Goal: Task Accomplishment & Management: Complete application form

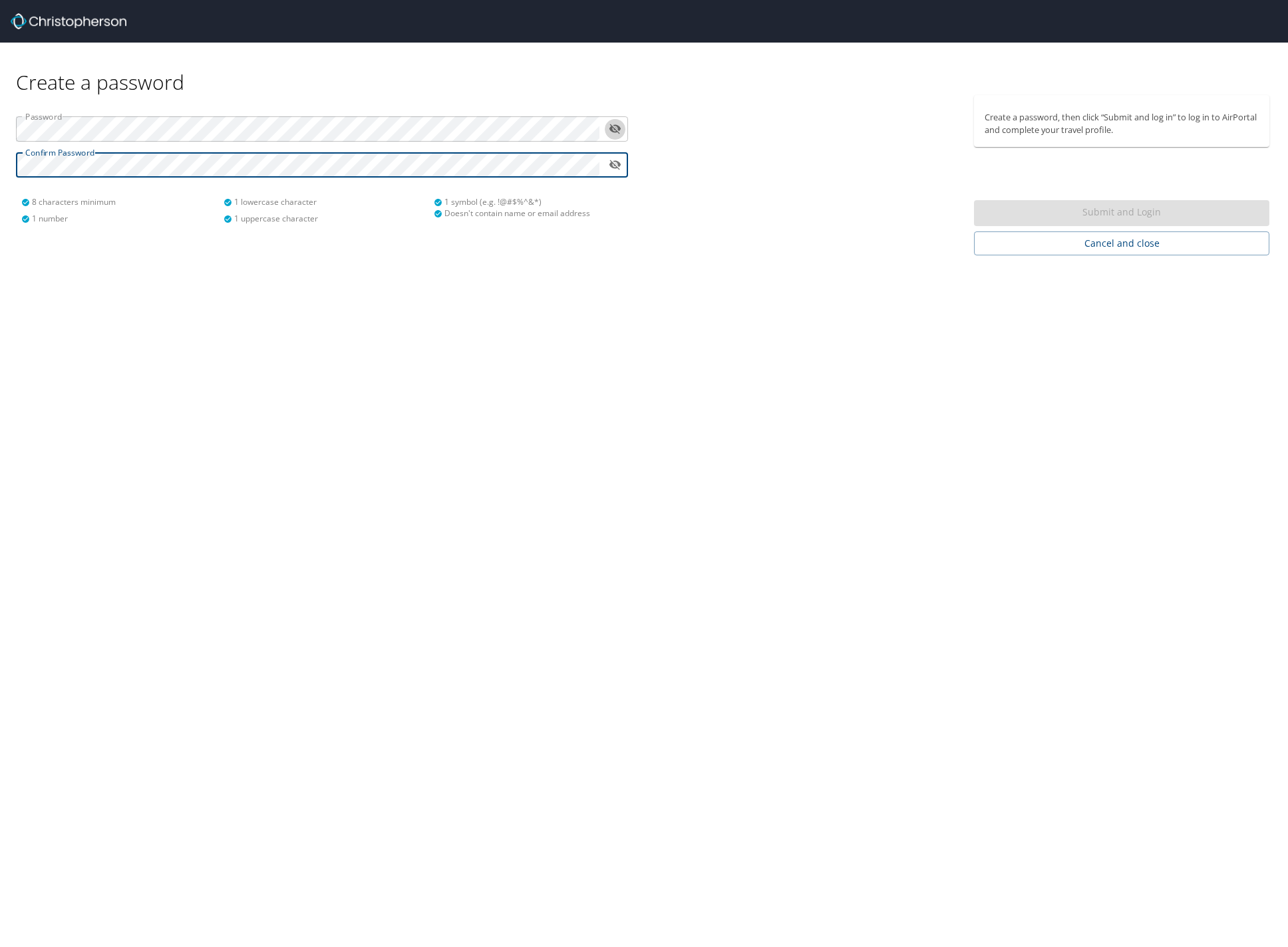
click at [617, 126] on icon "toggle password visibility" at bounding box center [616, 130] width 12 height 10
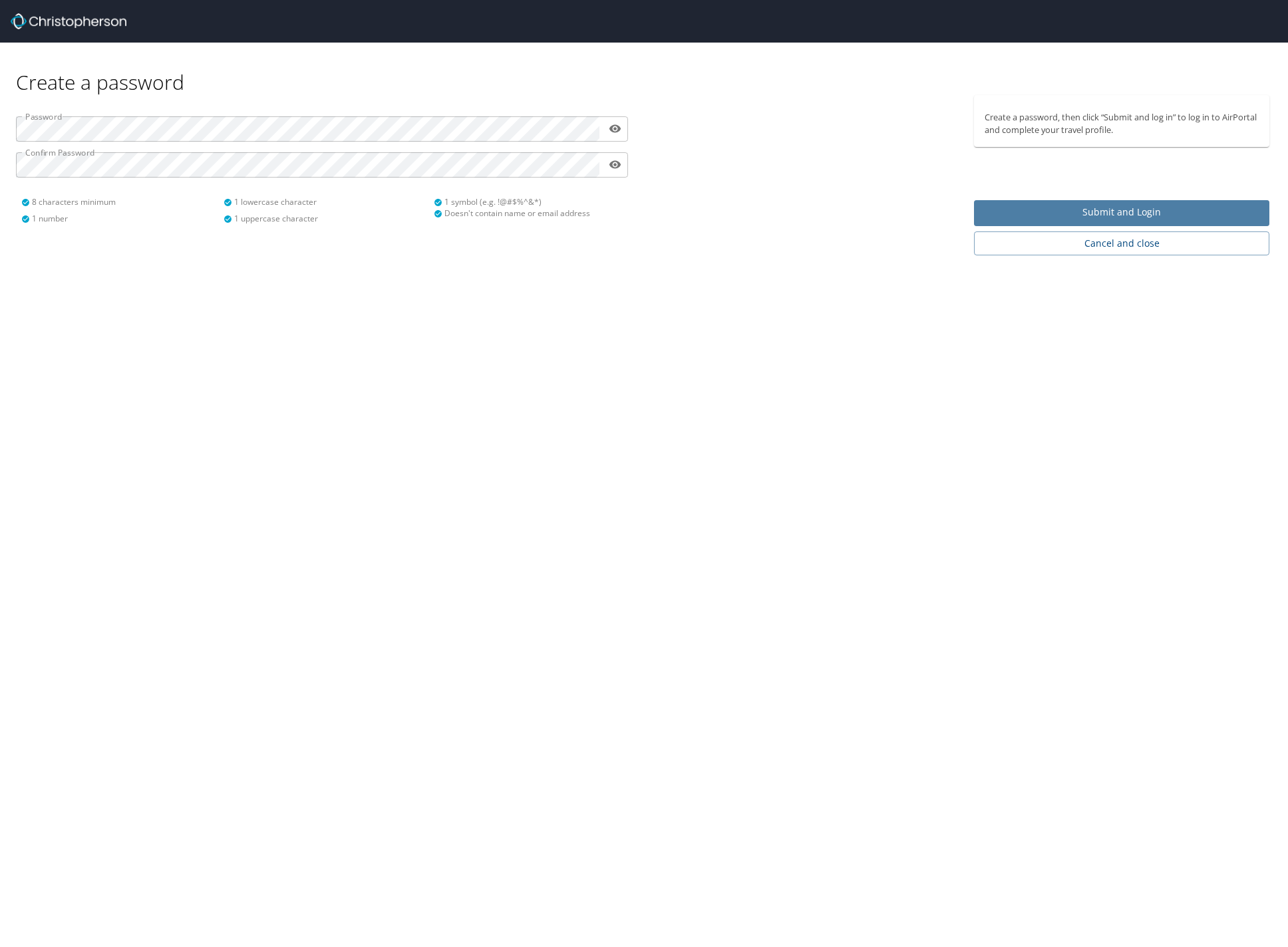
click at [1101, 213] on span "Submit and Login" at bounding box center [1121, 212] width 274 height 16
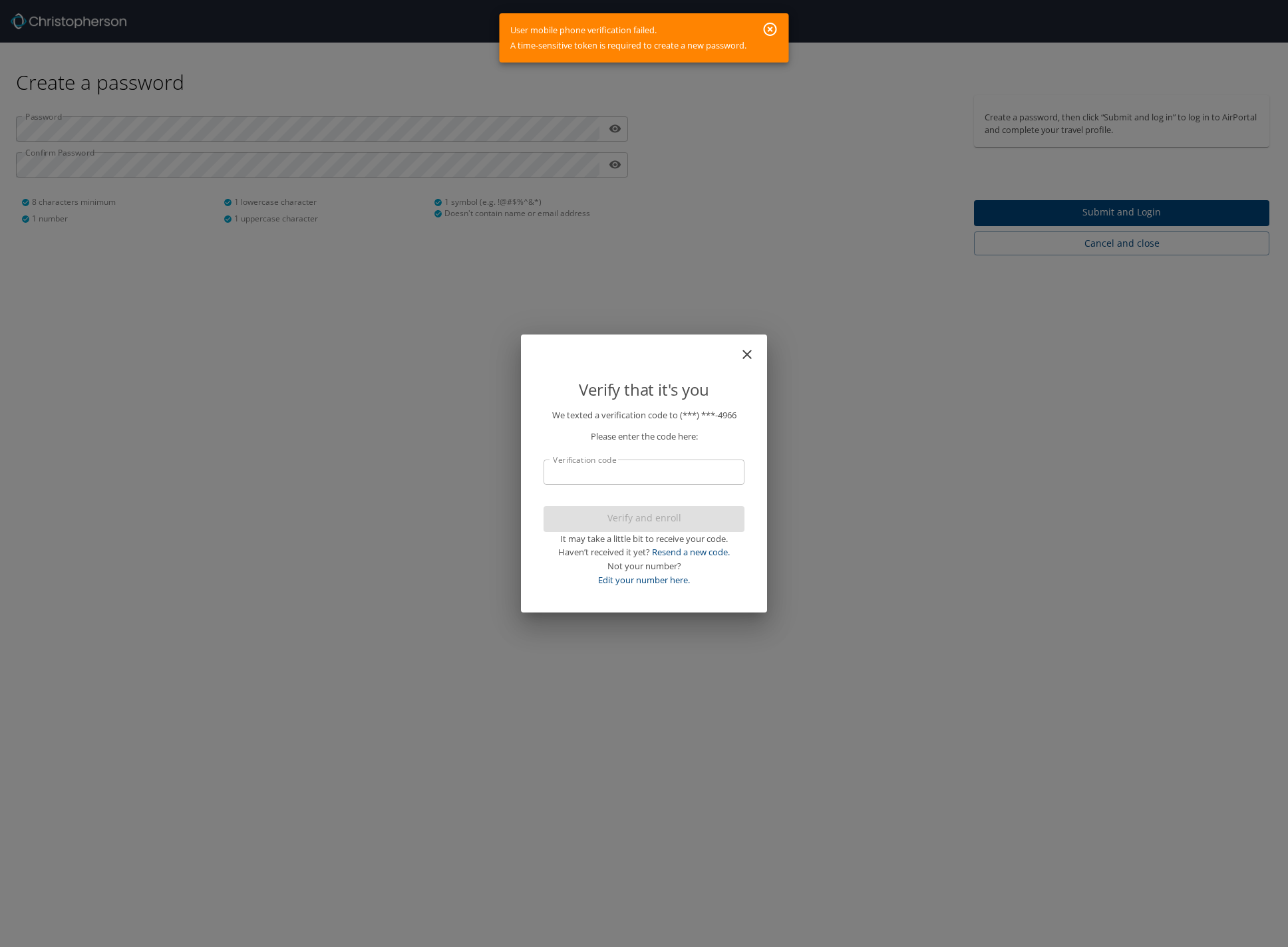
click at [653, 471] on input "Verification code" at bounding box center [644, 472] width 201 height 26
click at [658, 466] on input "Verification code" at bounding box center [644, 472] width 201 height 26
click at [772, 27] on icon "button" at bounding box center [770, 29] width 14 height 14
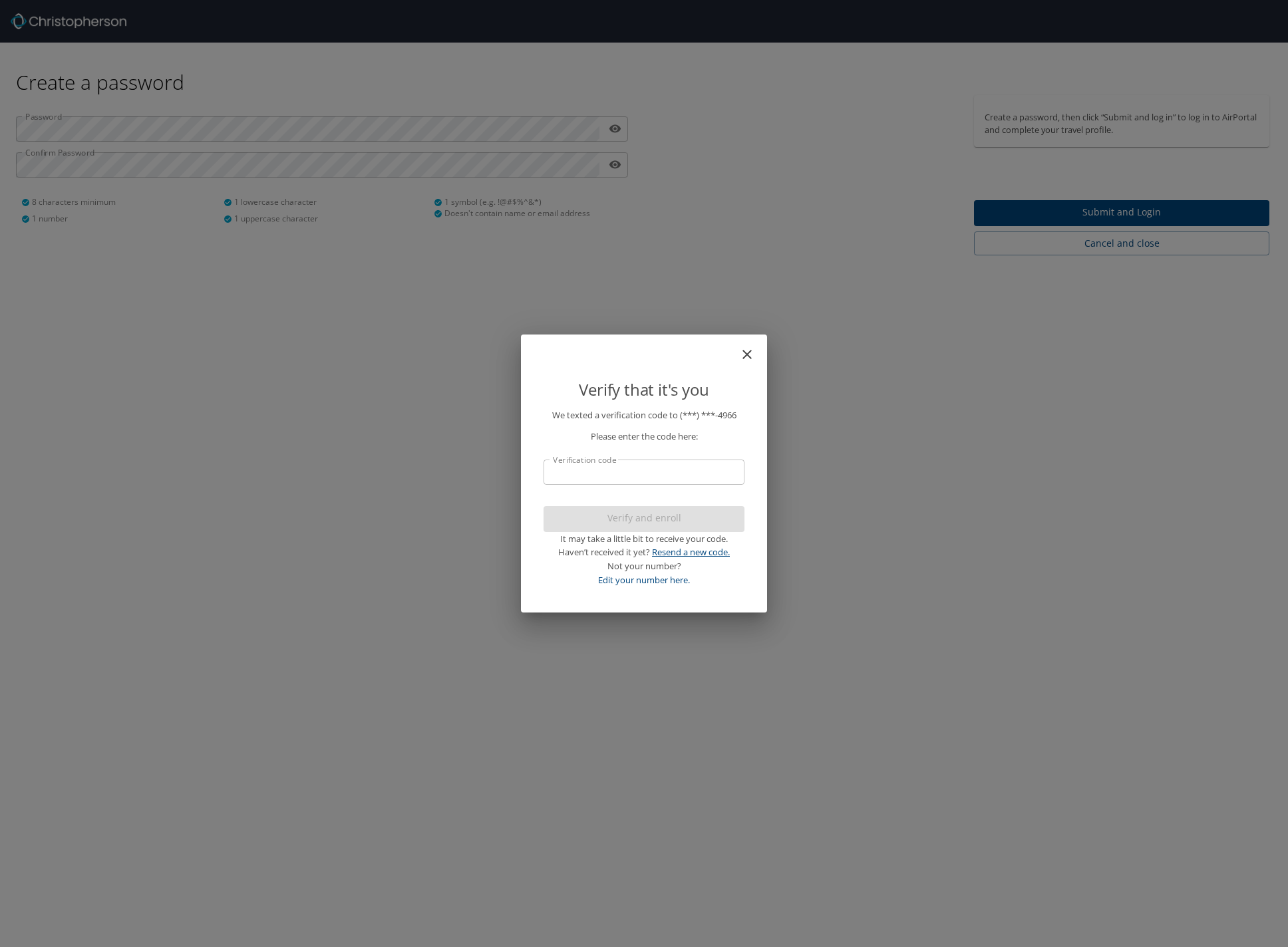
click at [700, 556] on link "Resend a new code." at bounding box center [691, 552] width 78 height 12
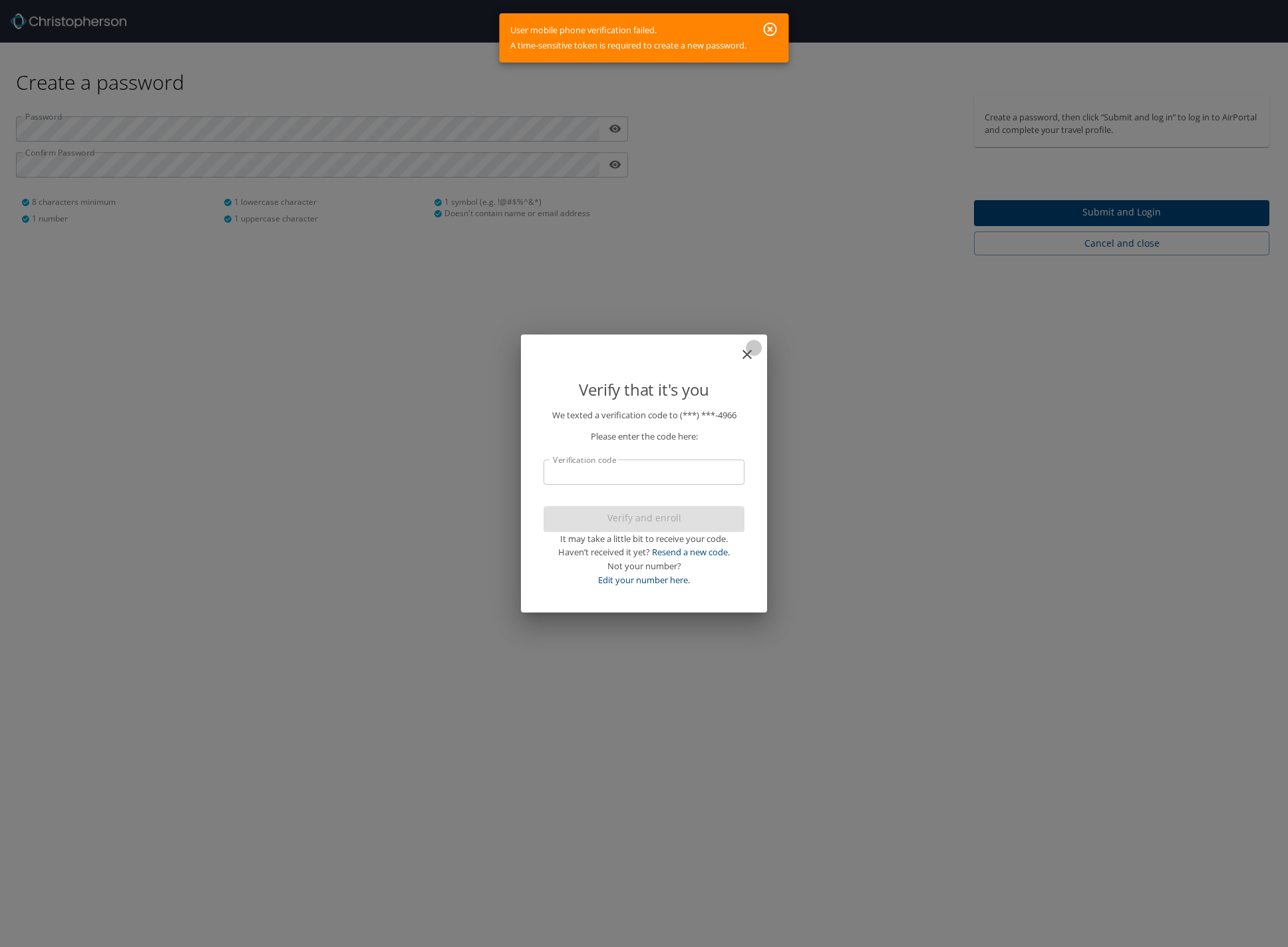
click at [748, 352] on icon "close" at bounding box center [746, 354] width 9 height 9
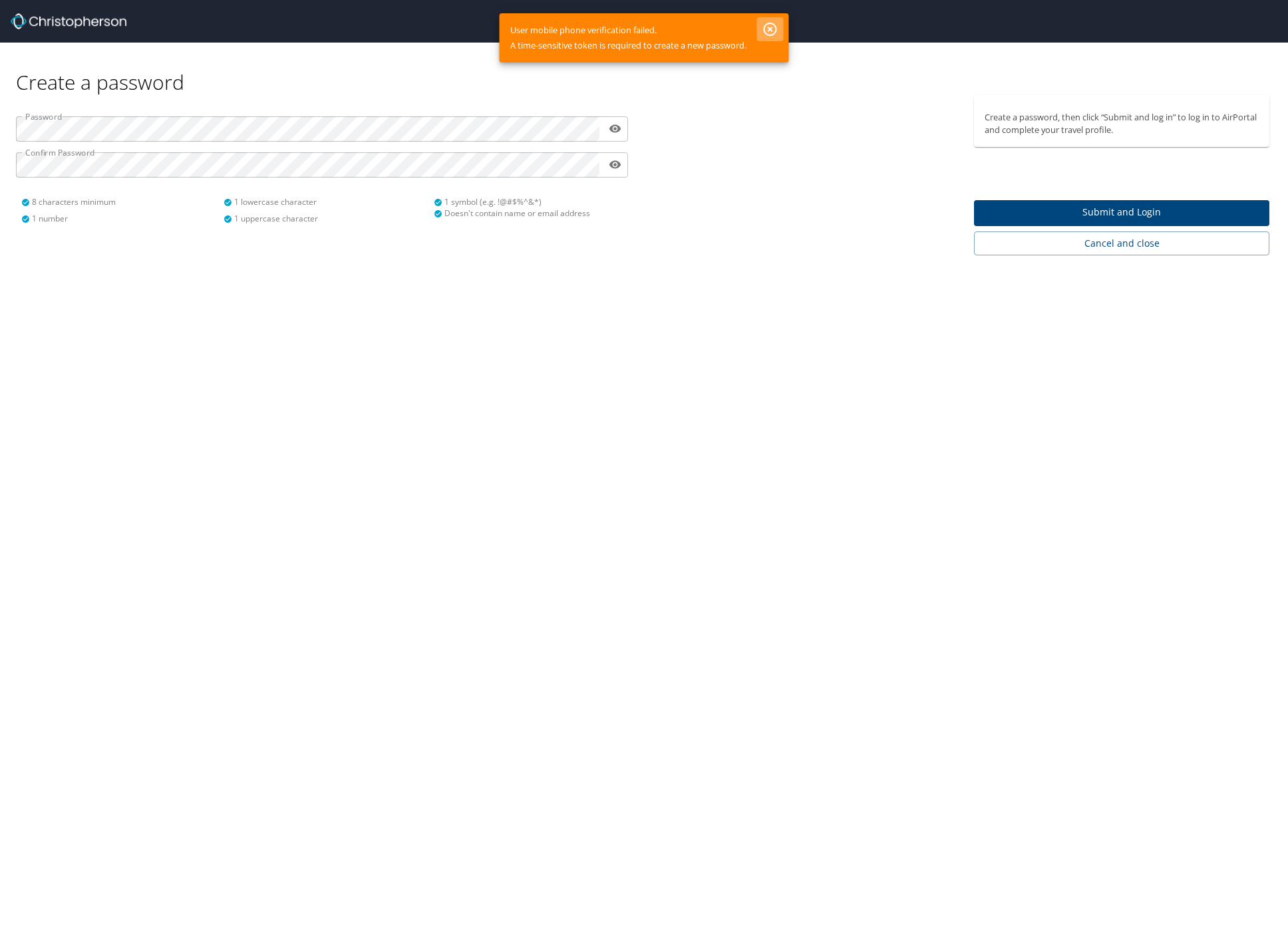
click at [772, 22] on icon "button" at bounding box center [770, 29] width 14 height 14
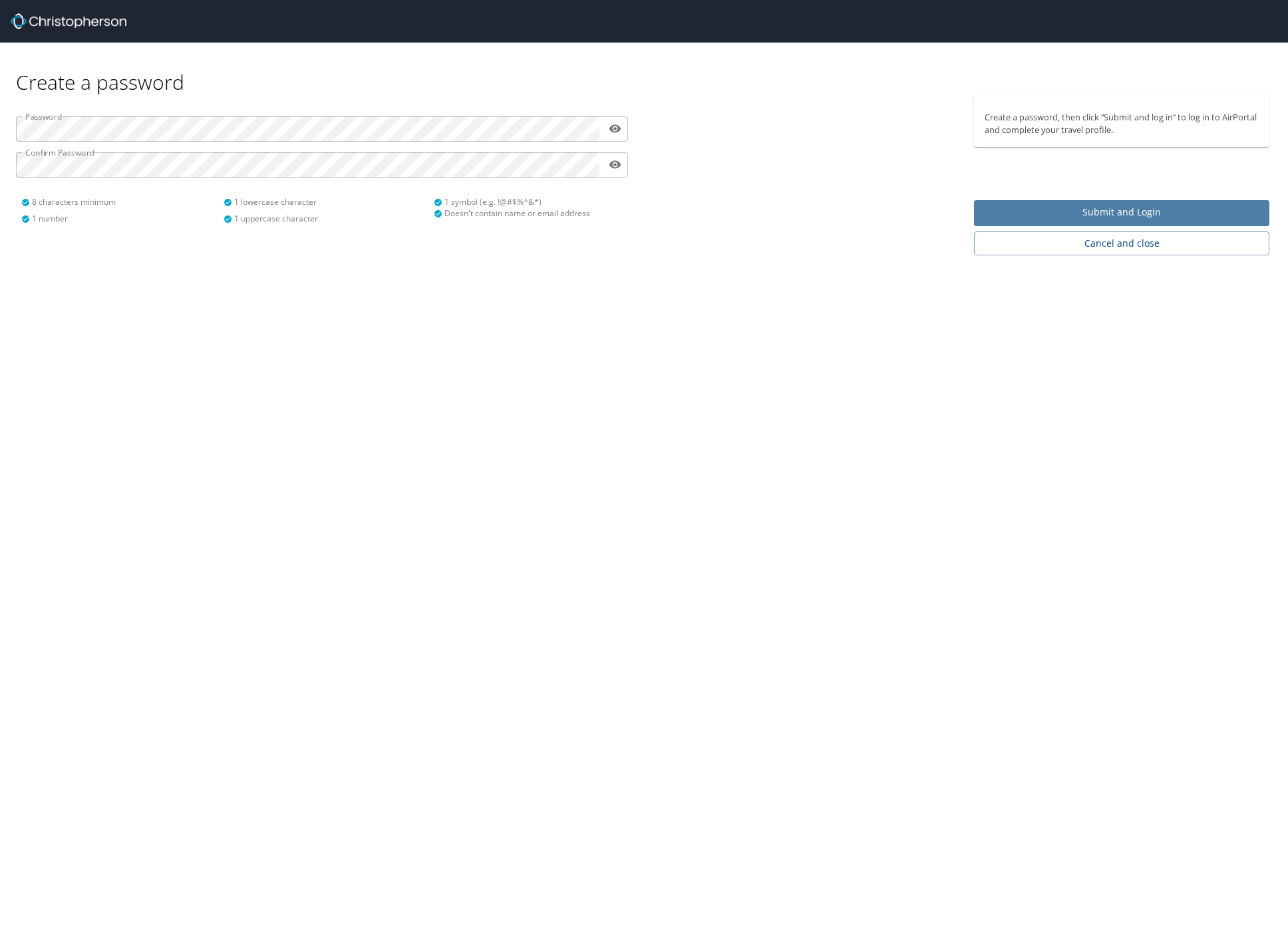
click at [1062, 209] on span "Submit and Login" at bounding box center [1121, 212] width 274 height 16
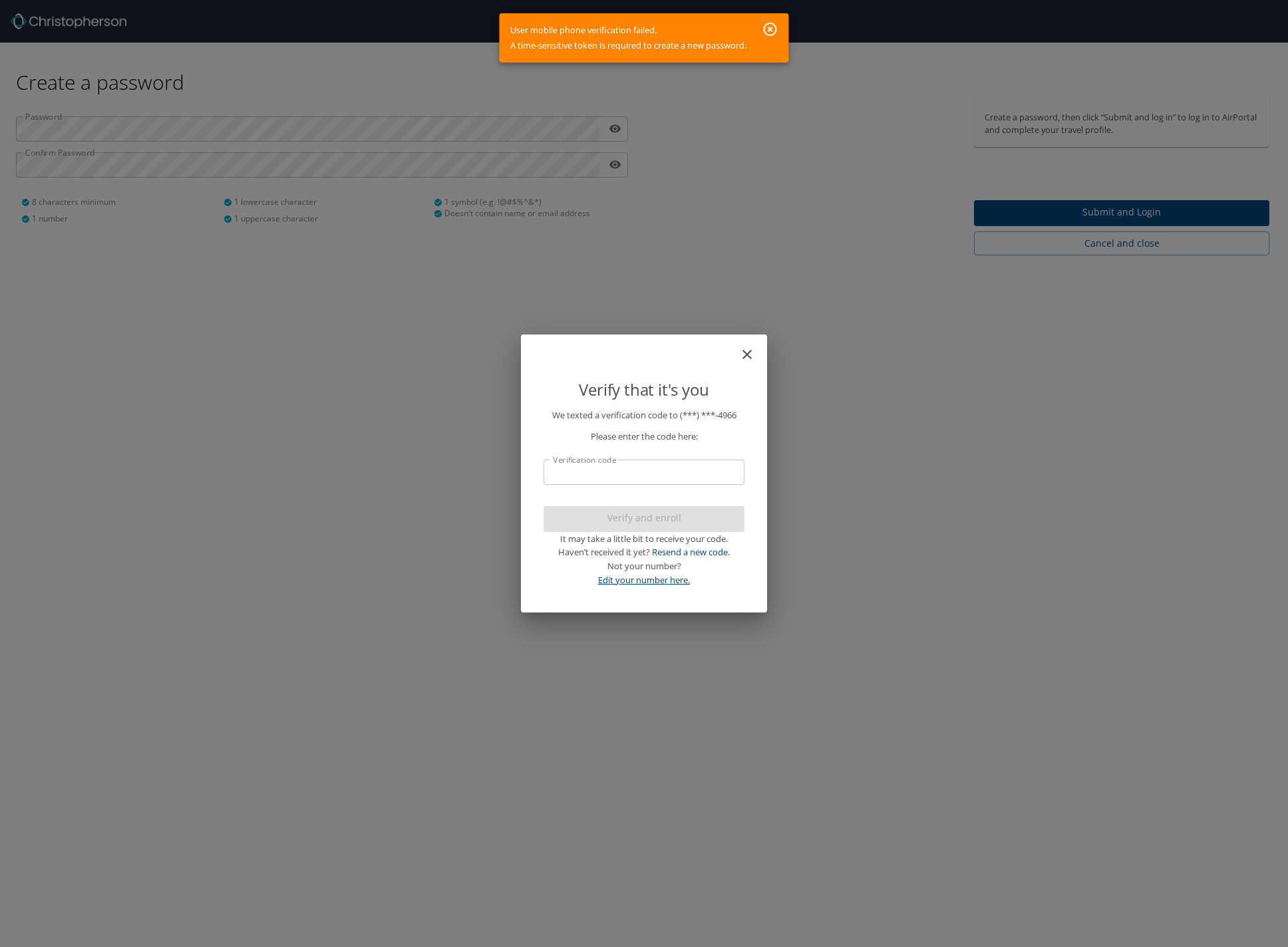
click at [675, 580] on link "Edit your number here." at bounding box center [644, 580] width 92 height 12
select select "US"
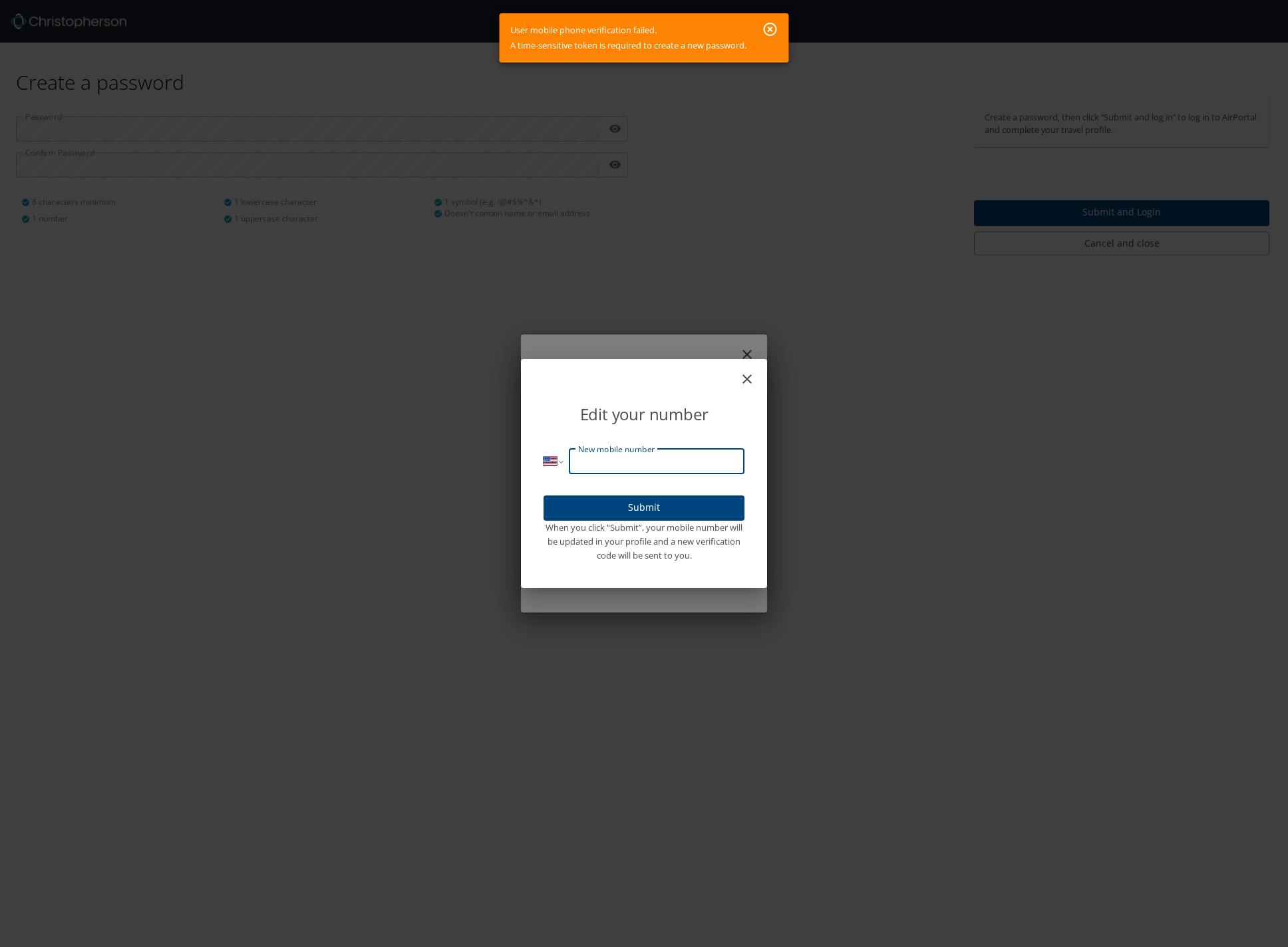
click at [680, 459] on input "New mobile number" at bounding box center [657, 462] width 176 height 26
type input "(314) 412-4966"
click at [682, 505] on span "Submit" at bounding box center [644, 507] width 179 height 16
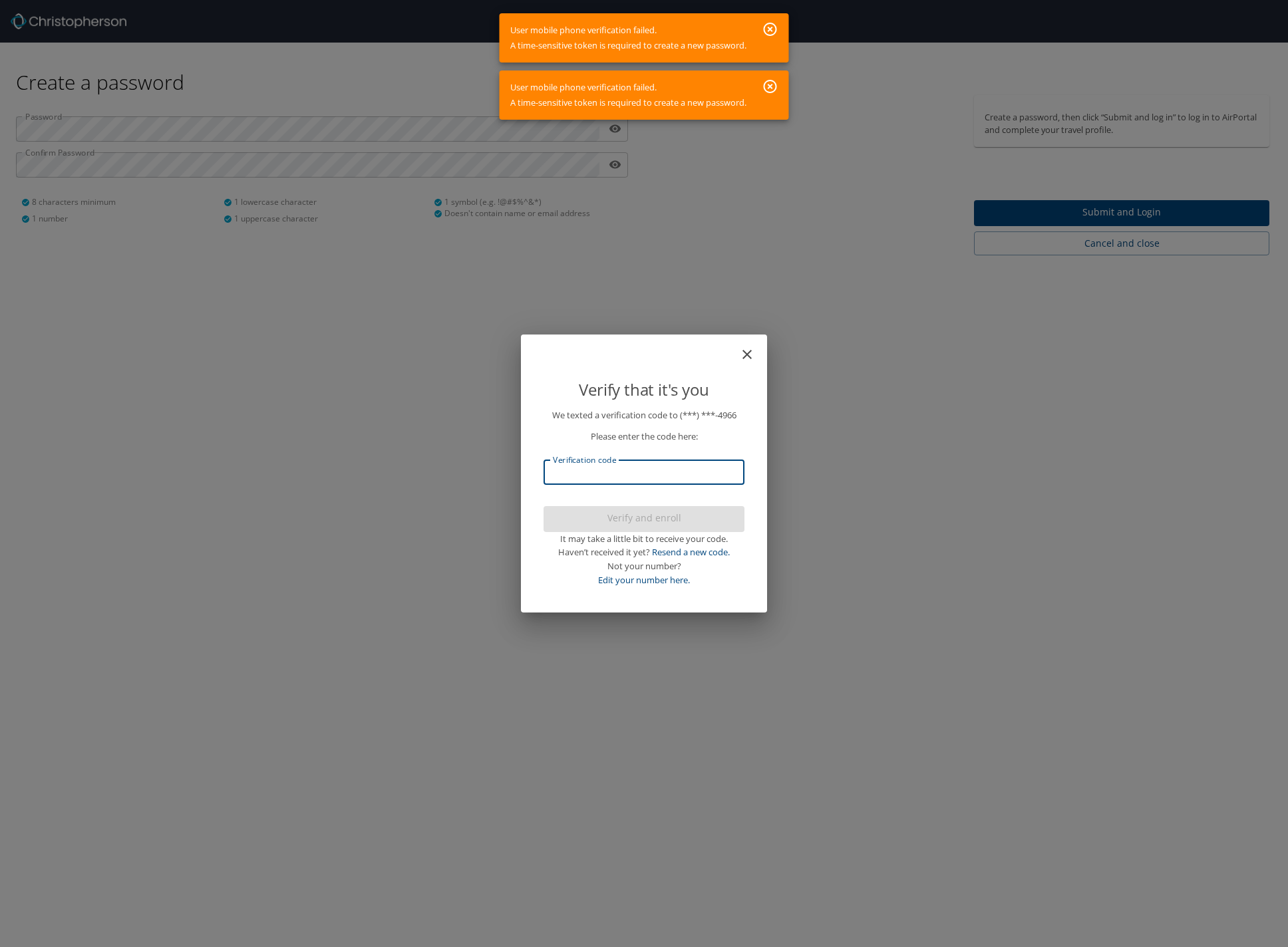
click at [686, 465] on input "Verification code" at bounding box center [644, 472] width 201 height 26
click at [645, 468] on input "Verification code" at bounding box center [644, 472] width 201 height 26
